Goal: Obtain resource: Download file/media

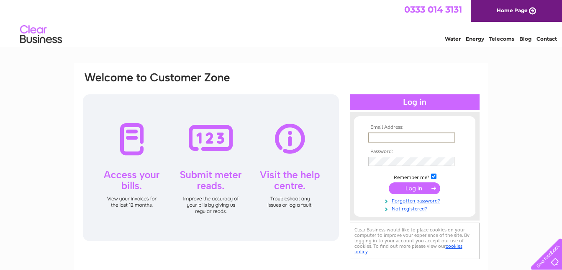
click at [376, 138] on input "text" at bounding box center [411, 137] width 87 height 10
type input "bethhorwood@outlook.com"
click at [389, 182] on input "submit" at bounding box center [414, 188] width 51 height 12
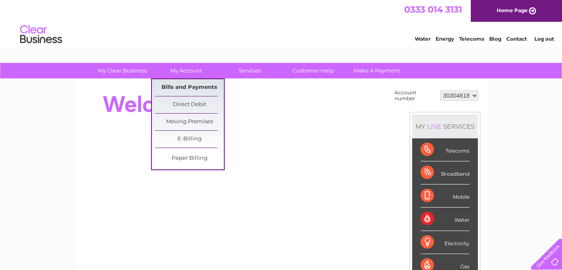
click at [191, 87] on link "Bills and Payments" at bounding box center [189, 87] width 69 height 17
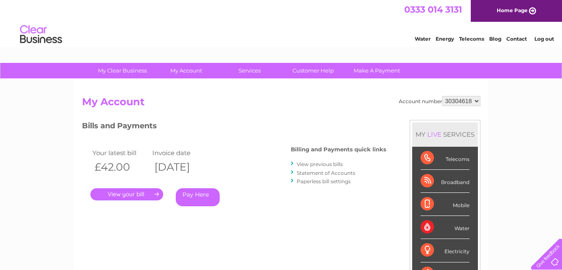
click at [151, 190] on link "." at bounding box center [126, 194] width 73 height 12
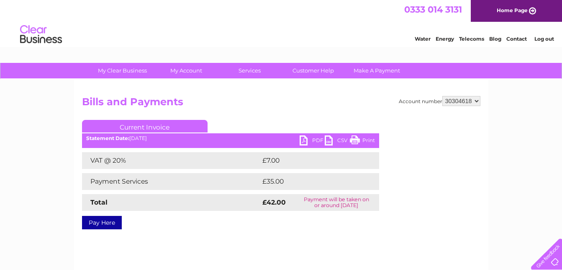
click at [426, 9] on span "0333 014 3131" at bounding box center [433, 9] width 58 height 10
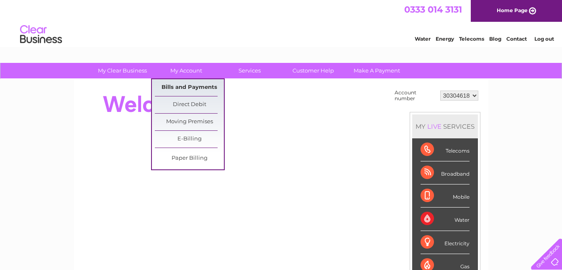
click at [187, 89] on link "Bills and Payments" at bounding box center [189, 87] width 69 height 17
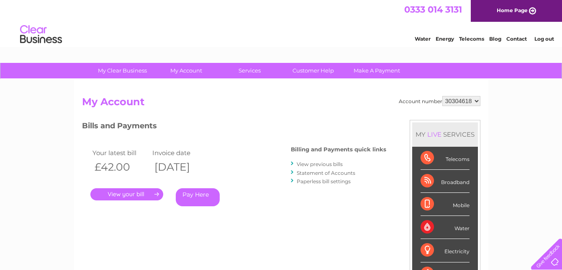
click at [123, 194] on link "." at bounding box center [126, 194] width 73 height 12
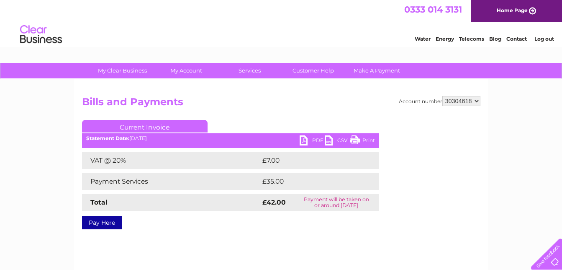
click at [313, 140] on link "PDF" at bounding box center [312, 141] width 25 height 12
